Goal: Check status: Check status

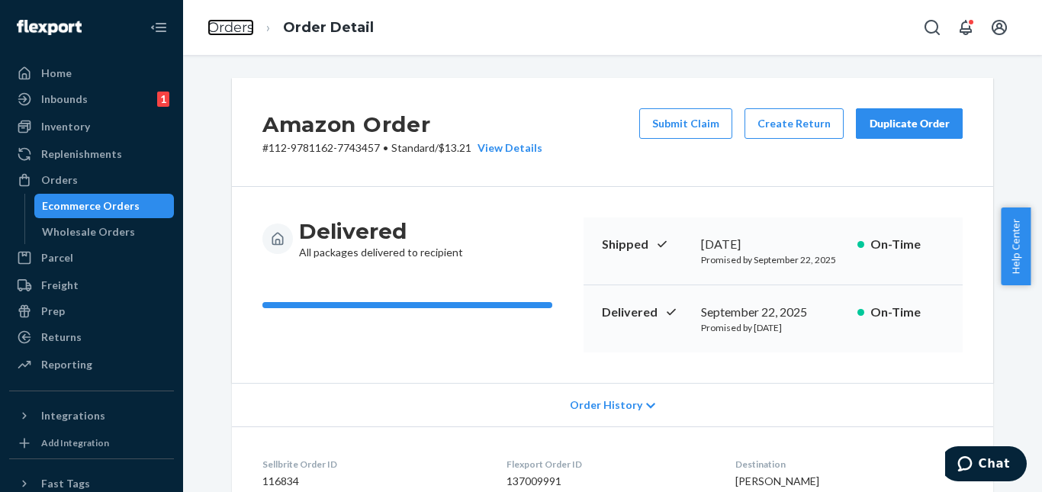
click at [243, 20] on link "Orders" at bounding box center [231, 27] width 47 height 17
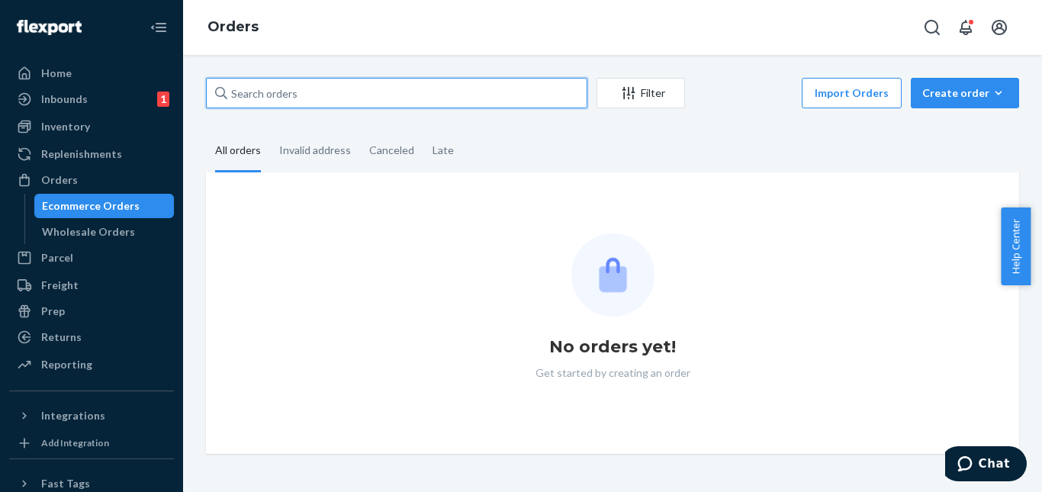
click at [294, 96] on input "text" at bounding box center [396, 93] width 381 height 31
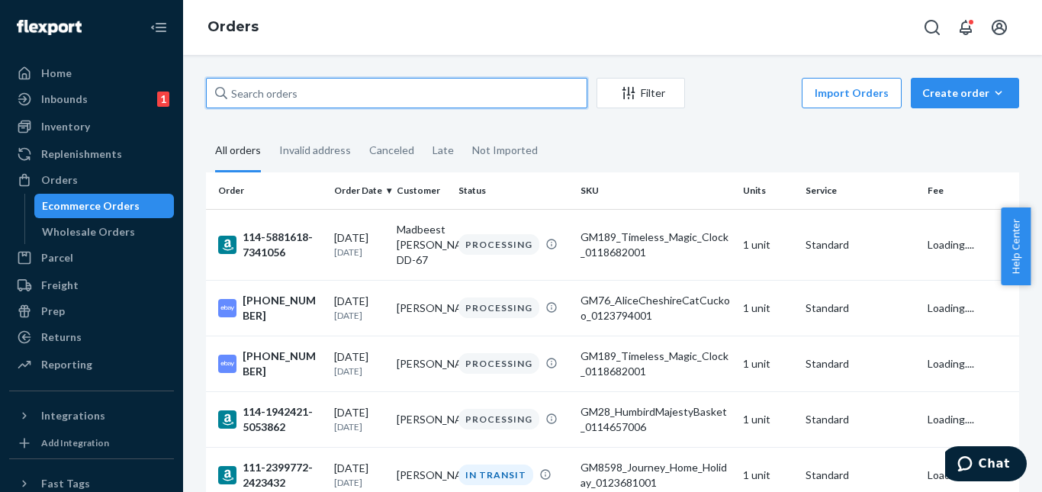
paste input "114-3349438-4403458"
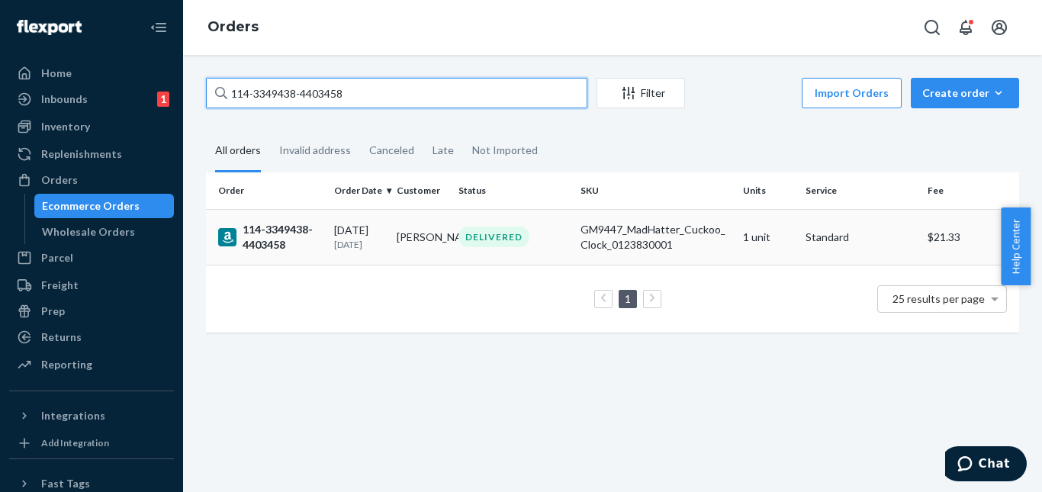
type input "114-3349438-4403458"
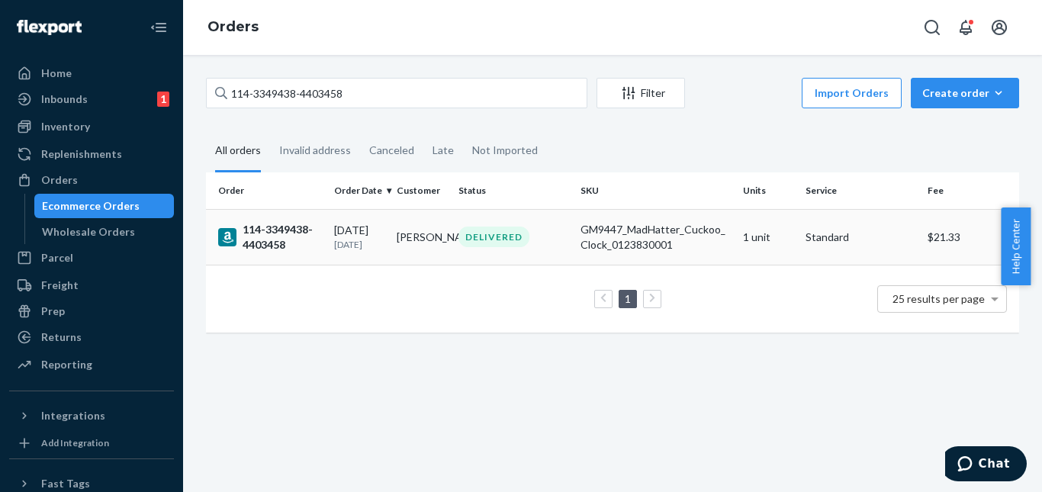
click at [370, 236] on div "[DATE] [DATE]" at bounding box center [359, 237] width 50 height 28
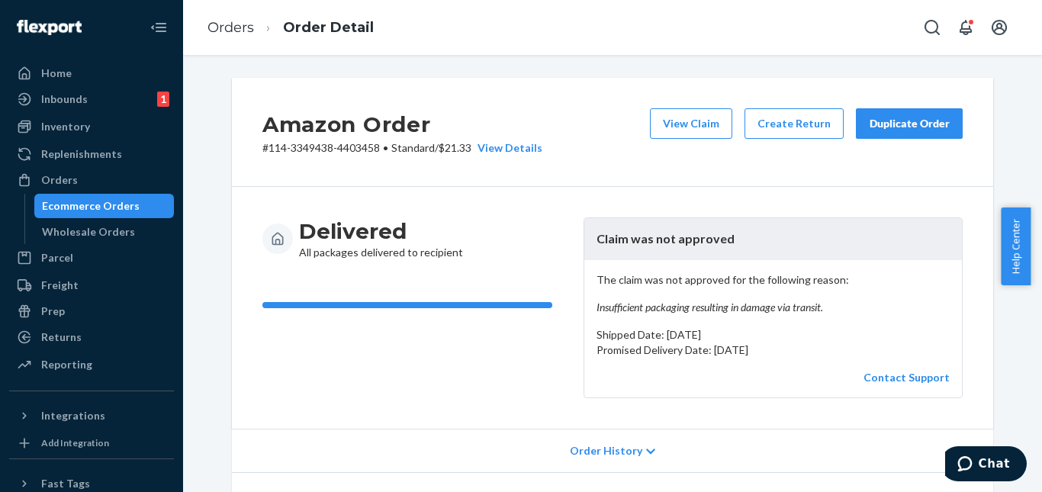
click at [841, 307] on em "Insufficient packaging resulting in damage via transit." at bounding box center [773, 307] width 353 height 15
drag, startPoint x: 588, startPoint y: 305, endPoint x: 864, endPoint y: 311, distance: 275.5
click at [864, 311] on div "The claim was not approved for the following reason: Insufficient packaging res…" at bounding box center [773, 328] width 378 height 137
click at [669, 290] on p "The claim was not approved for the following reason: Insufficient packaging res…" at bounding box center [773, 293] width 353 height 43
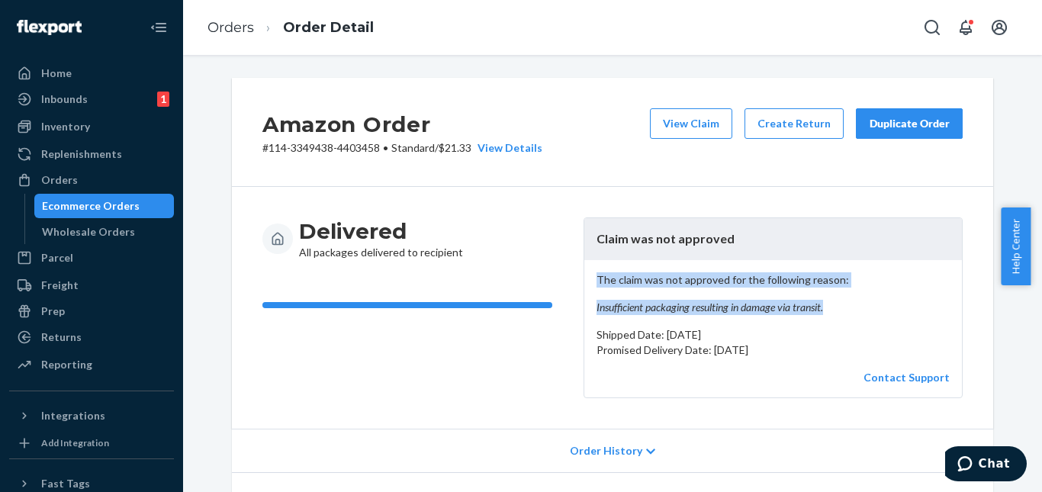
drag, startPoint x: 586, startPoint y: 276, endPoint x: 867, endPoint y: 302, distance: 282.7
click at [867, 302] on div "The claim was not approved for the following reason: Insufficient packaging res…" at bounding box center [773, 328] width 378 height 137
copy p "The claim was not approved for the following reason: Insufficient packaging res…"
drag, startPoint x: 849, startPoint y: 191, endPoint x: 859, endPoint y: 194, distance: 10.2
click at [850, 191] on div "Delivered All packages delivered to recipient Claim was not approved The claim …" at bounding box center [612, 308] width 761 height 242
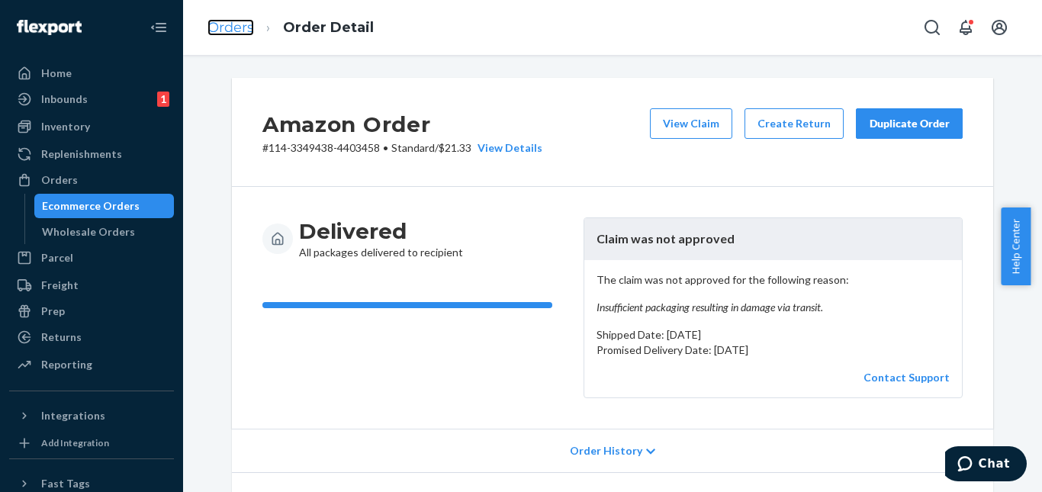
click at [210, 29] on link "Orders" at bounding box center [231, 27] width 47 height 17
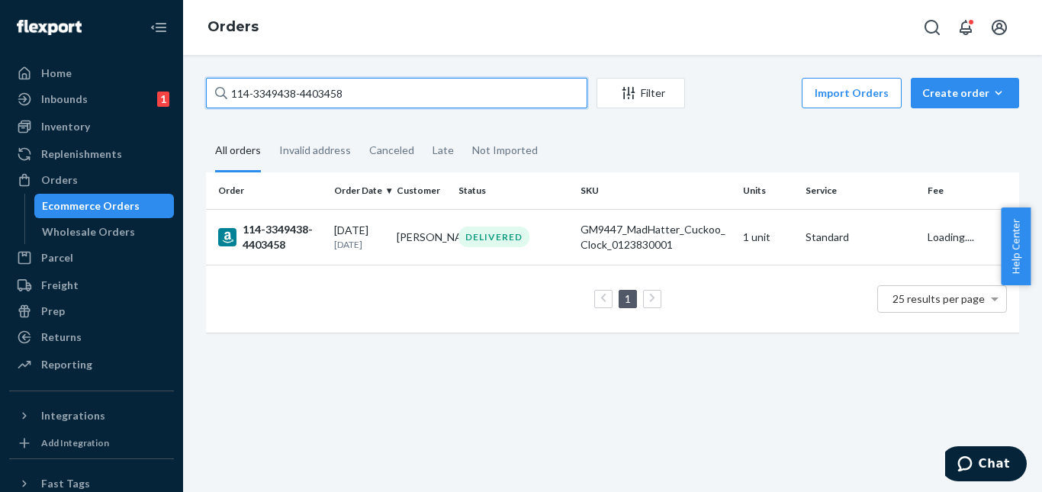
click at [396, 103] on input "114-3349438-4403458" at bounding box center [396, 93] width 381 height 31
paste input "1-8780307-0438615"
type input "111-8780307-0438615"
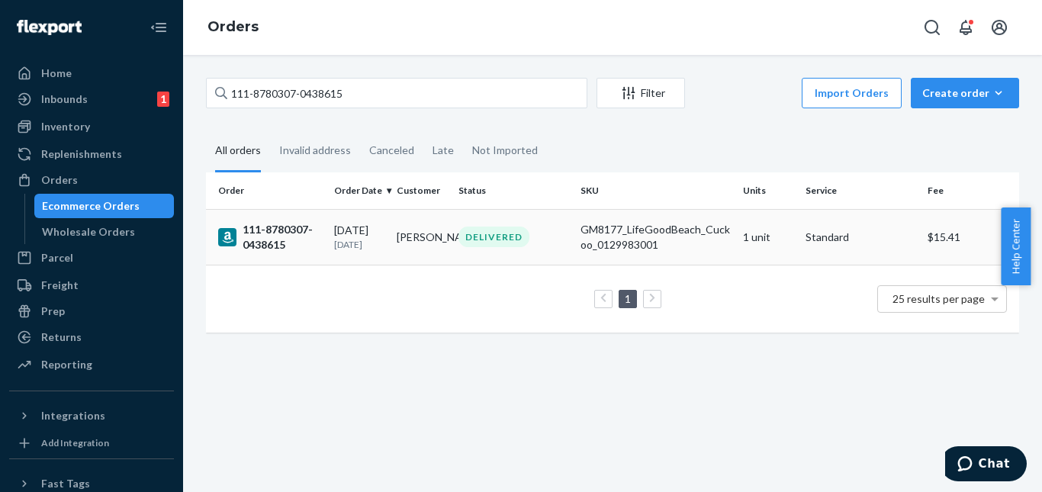
click at [441, 229] on td "[PERSON_NAME]" at bounding box center [422, 237] width 63 height 56
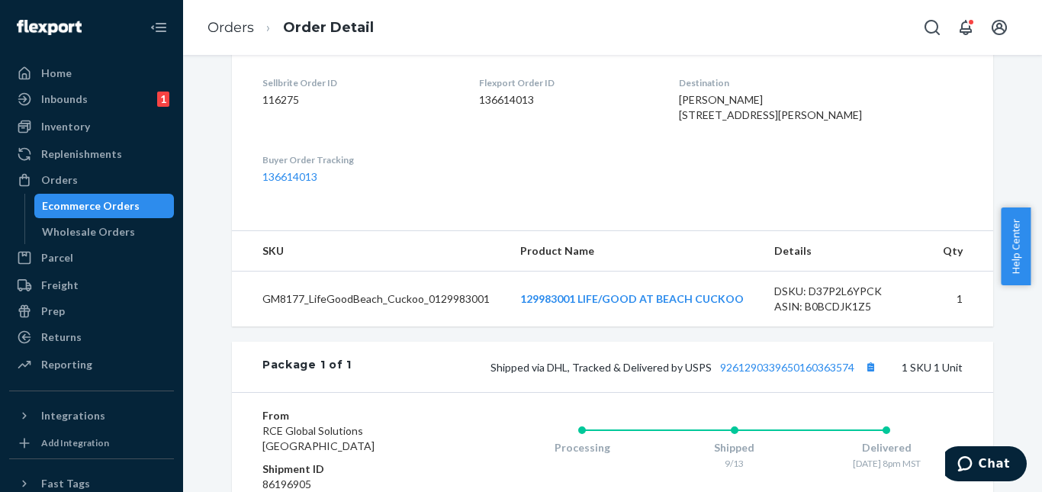
scroll to position [458, 0]
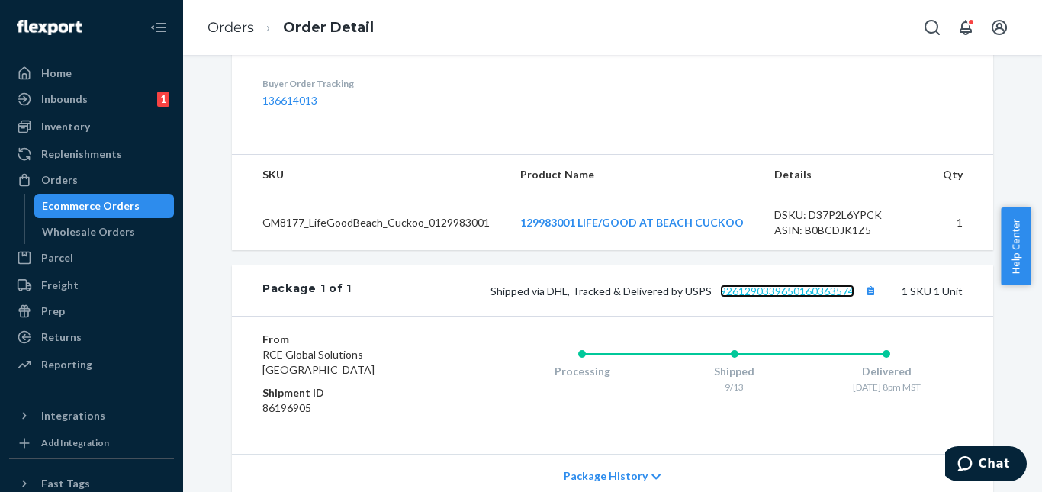
click at [760, 298] on link "9261290339650160363574" at bounding box center [787, 291] width 134 height 13
